Goal: Use online tool/utility: Utilize a website feature to perform a specific function

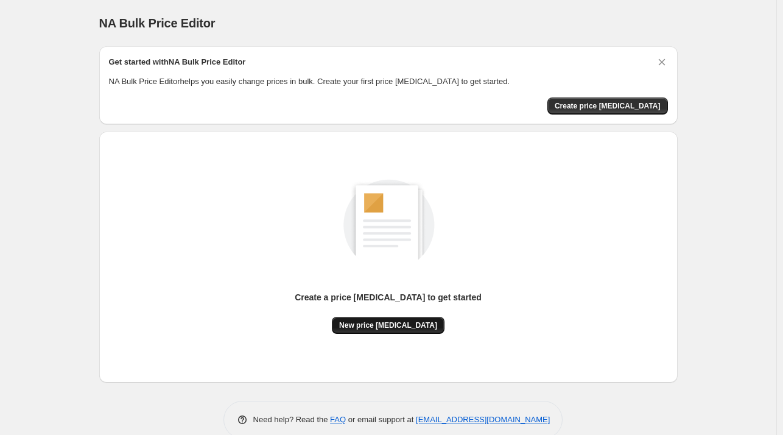
click at [416, 325] on span "New price [MEDICAL_DATA]" at bounding box center [388, 325] width 98 height 10
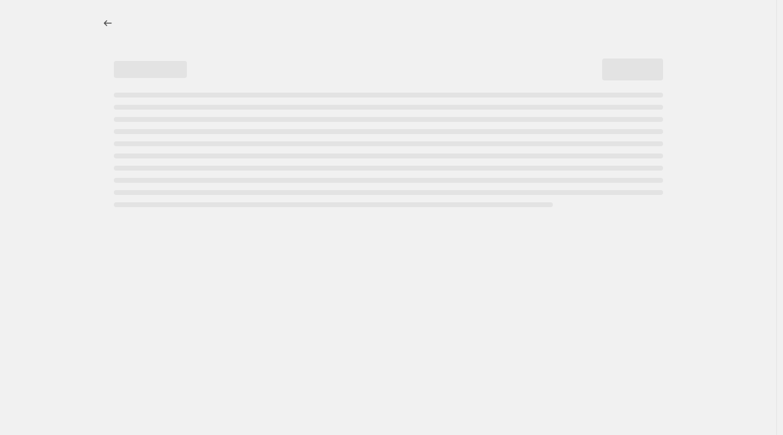
select select "percentage"
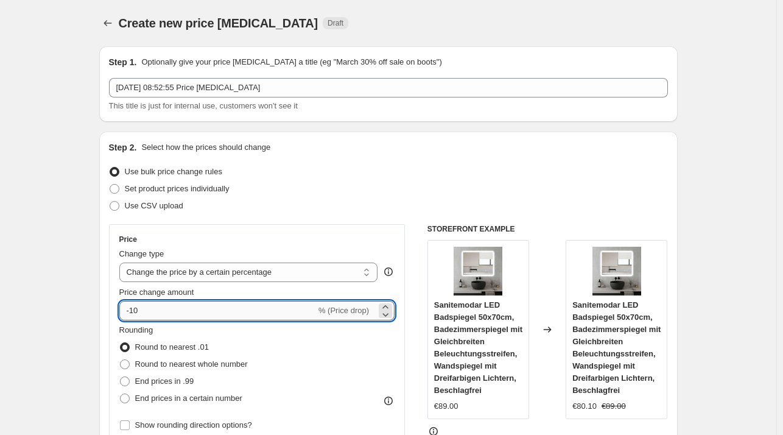
click at [236, 304] on input "-10" at bounding box center [217, 310] width 197 height 19
type input "-1"
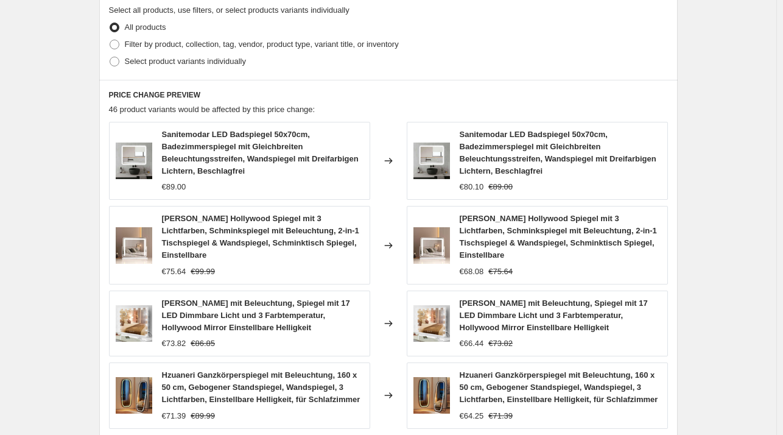
scroll to position [874, 0]
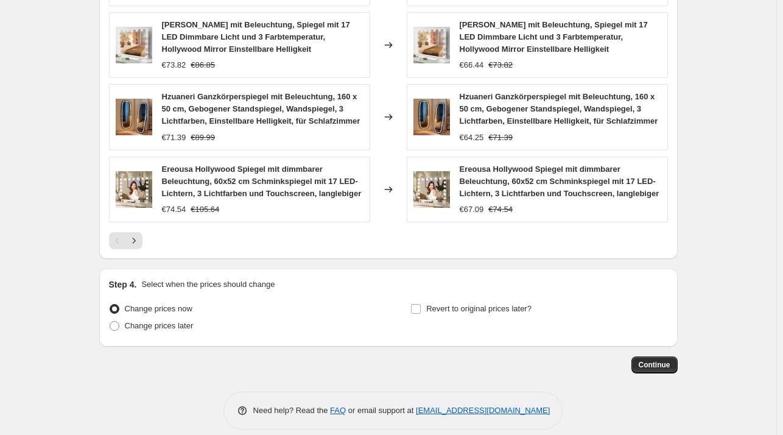
type input "-27"
click at [663, 360] on span "Continue" at bounding box center [654, 365] width 32 height 10
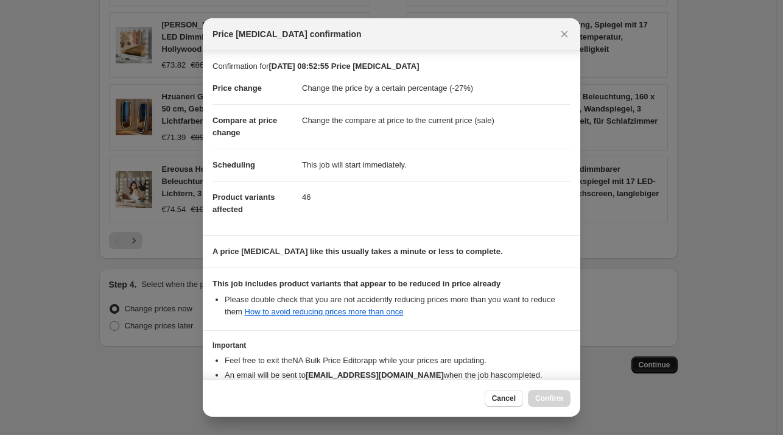
scroll to position [77, 0]
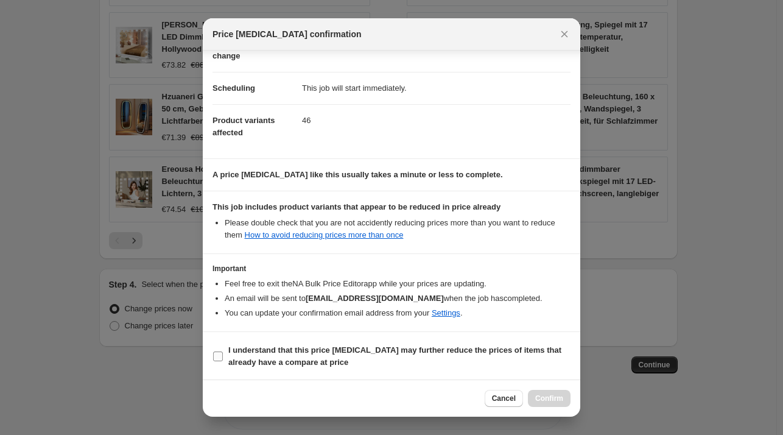
click at [299, 352] on b "I understand that this price [MEDICAL_DATA] may further reduce the prices of it…" at bounding box center [394, 355] width 333 height 21
click at [223, 352] on input "I understand that this price [MEDICAL_DATA] may further reduce the prices of it…" at bounding box center [218, 356] width 10 height 10
checkbox input "true"
click at [543, 399] on span "Confirm" at bounding box center [549, 398] width 28 height 10
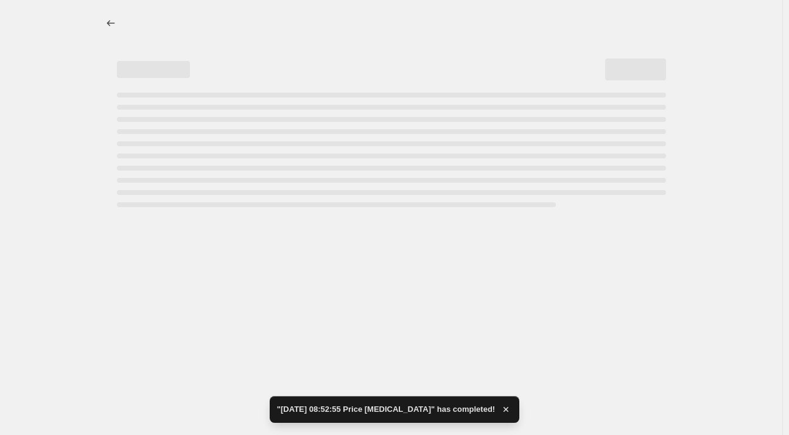
select select "percentage"
